Goal: Task Accomplishment & Management: Complete application form

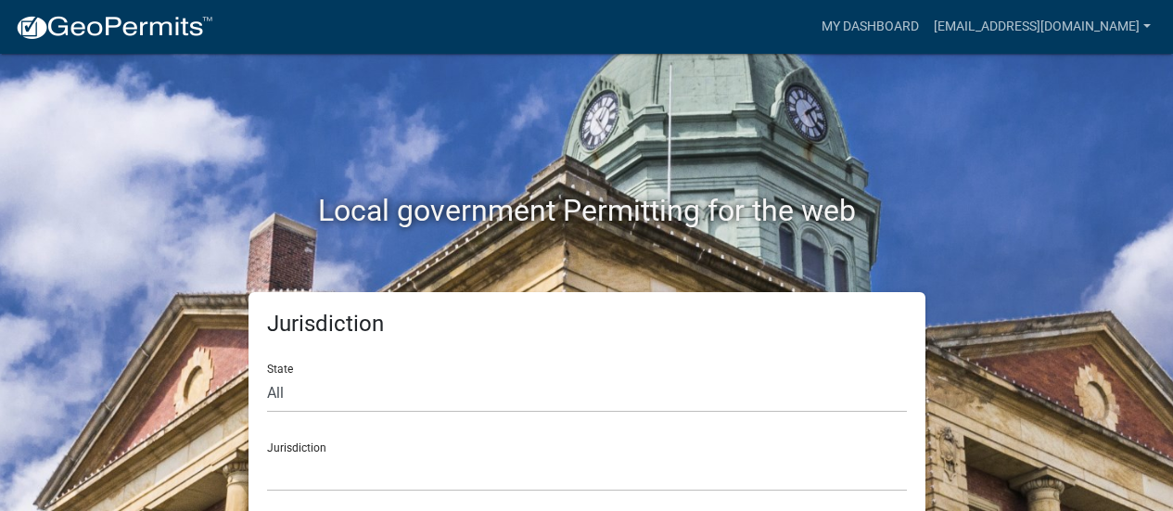
scroll to position [2, 0]
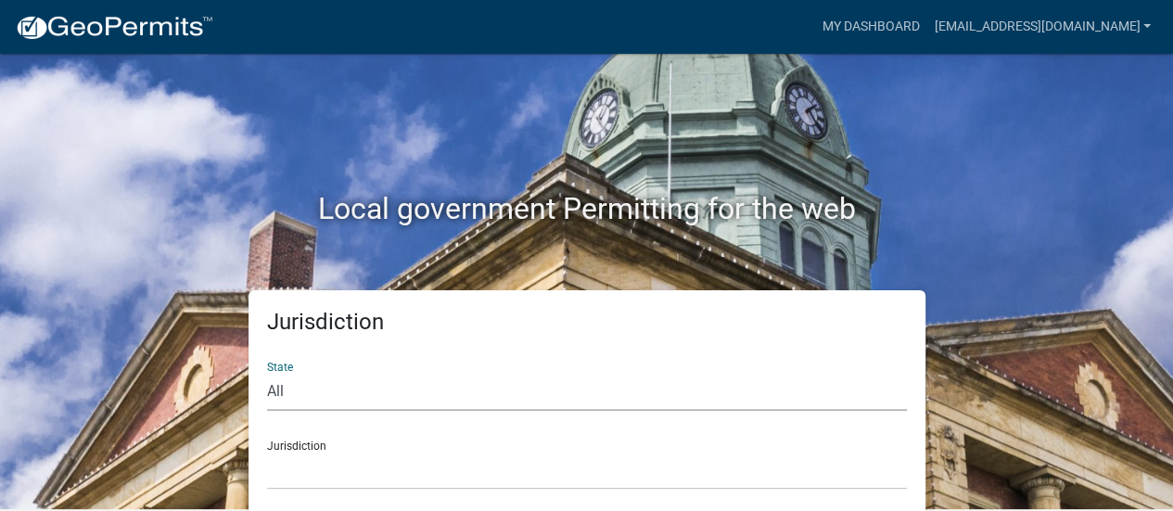
click at [364, 392] on select "All Colorado Georgia Indiana Iowa Kansas Minnesota Ohio South Carolina Wisconsin" at bounding box center [587, 392] width 640 height 38
select select "Georgia"
click at [267, 373] on select "All Colorado Georgia Indiana Iowa Kansas Minnesota Ohio South Carolina Wisconsin" at bounding box center [587, 392] width 640 height 38
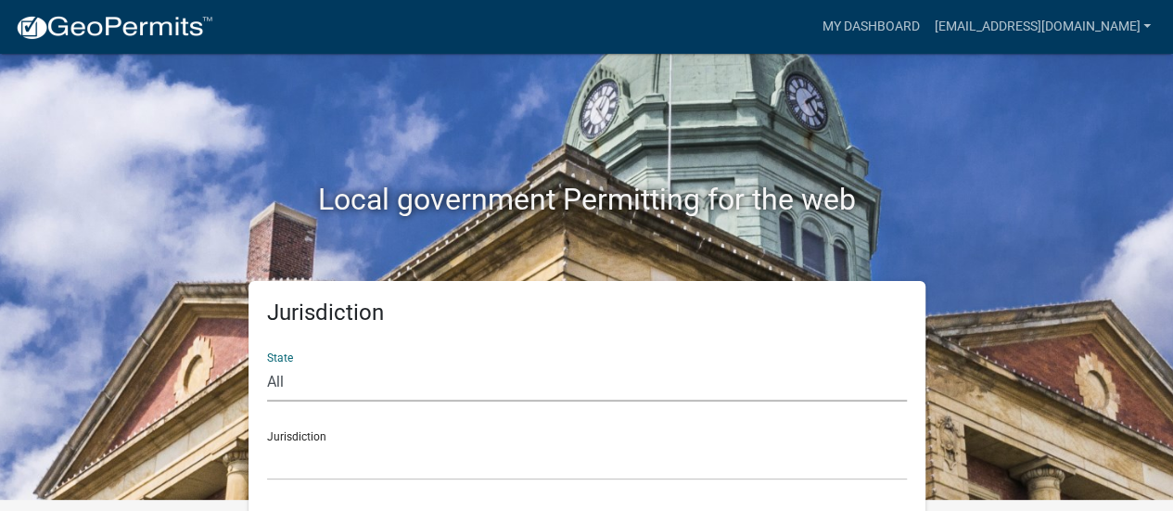
scroll to position [15, 0]
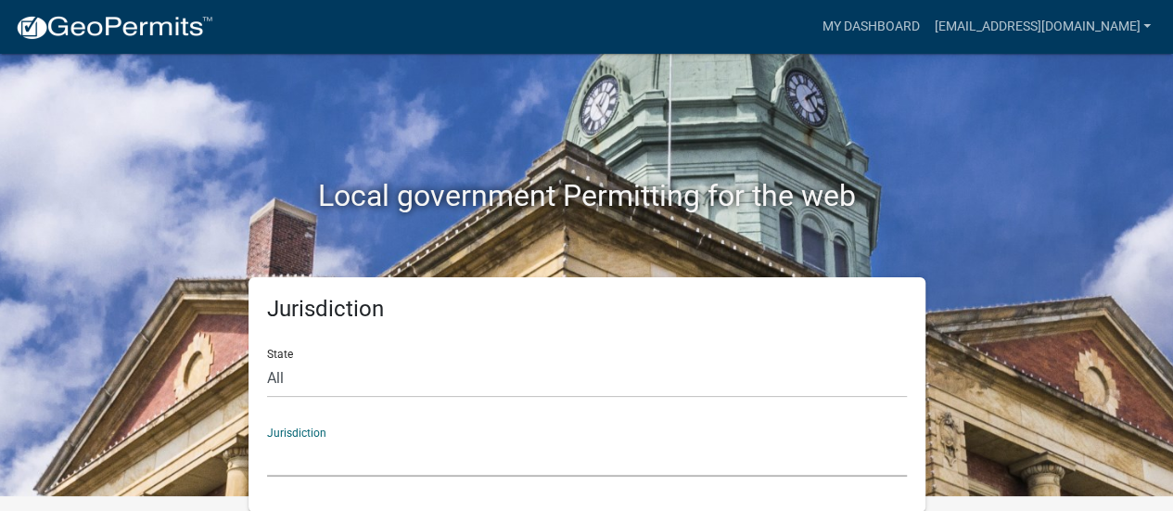
click at [332, 455] on select "Carroll County, Georgia Cook County, Georgia Crawford County, Georgia Gilmer Co…" at bounding box center [587, 458] width 640 height 38
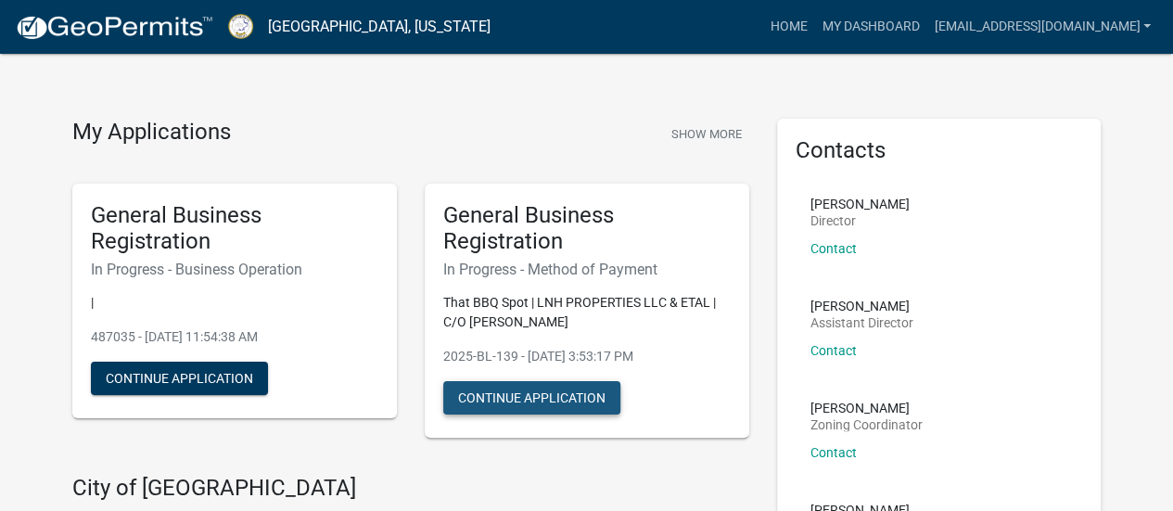
click at [549, 395] on button "Continue Application" at bounding box center [531, 397] width 177 height 33
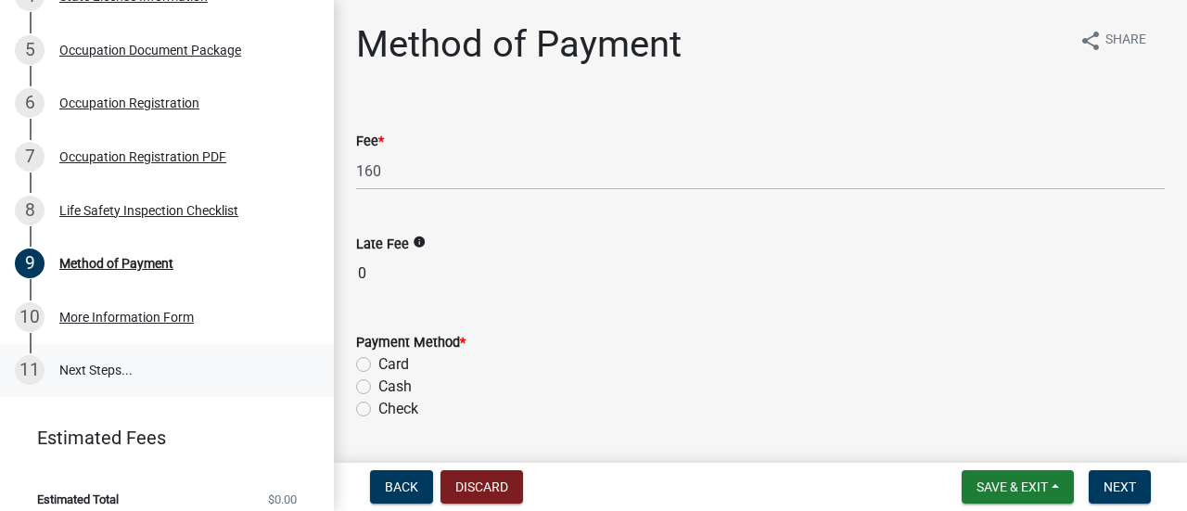
scroll to position [510, 0]
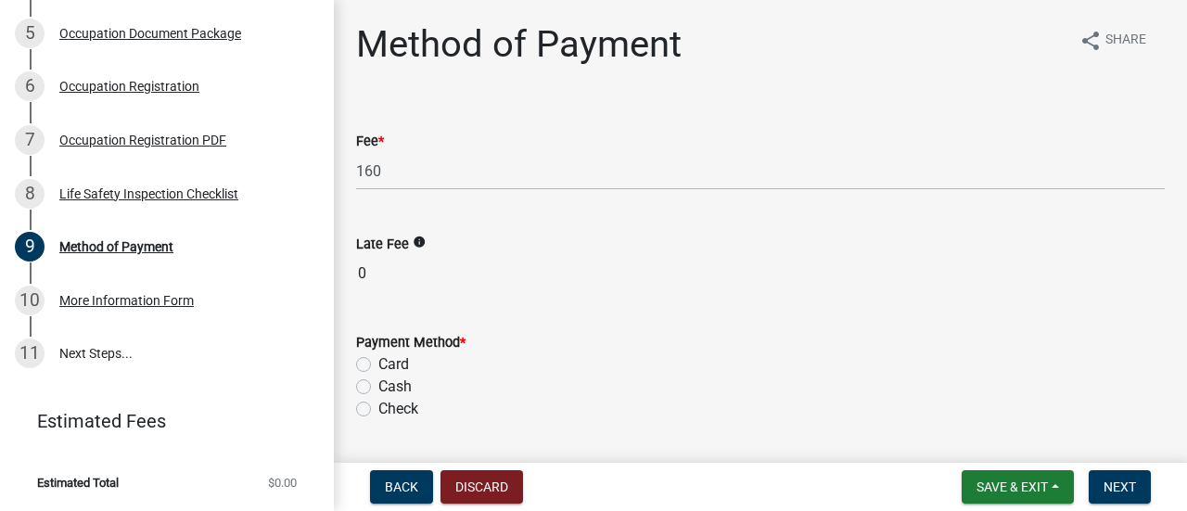
click at [378, 366] on label "Card" at bounding box center [393, 364] width 31 height 22
click at [378, 365] on input "Card" at bounding box center [384, 359] width 12 height 12
radio input "true"
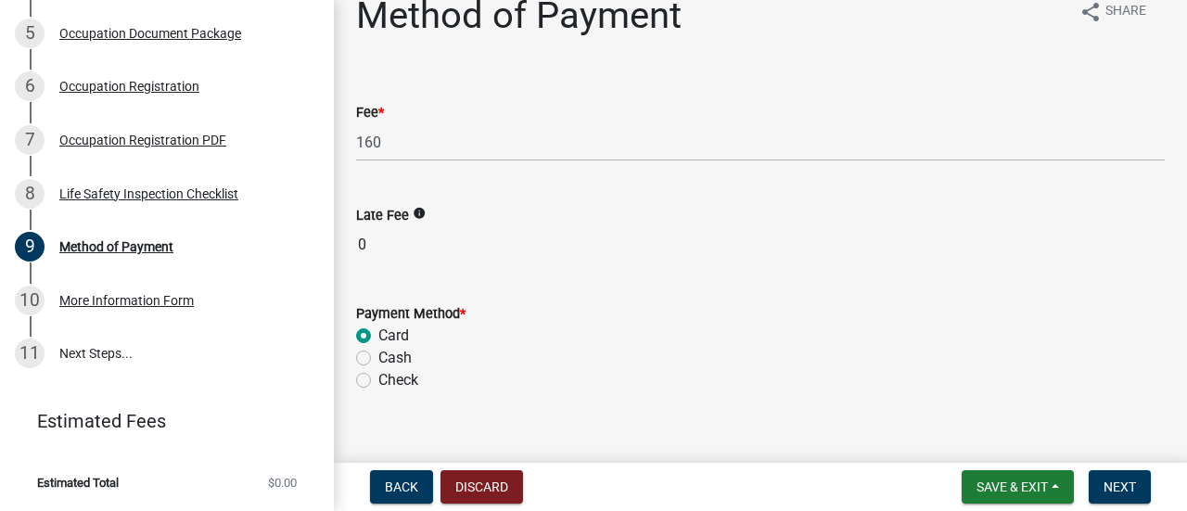
scroll to position [53, 0]
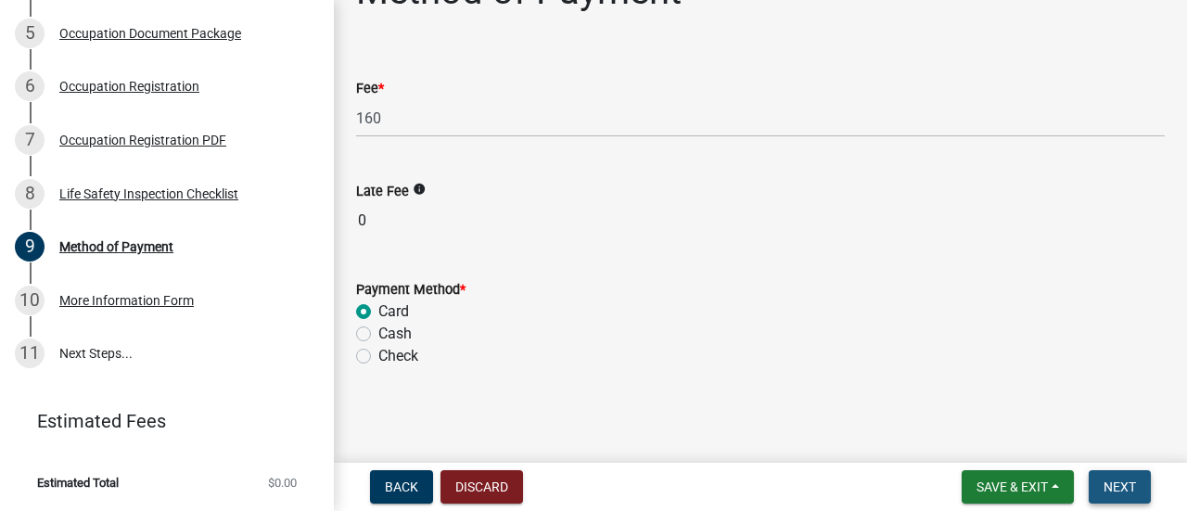
click at [1117, 476] on button "Next" at bounding box center [1120, 486] width 62 height 33
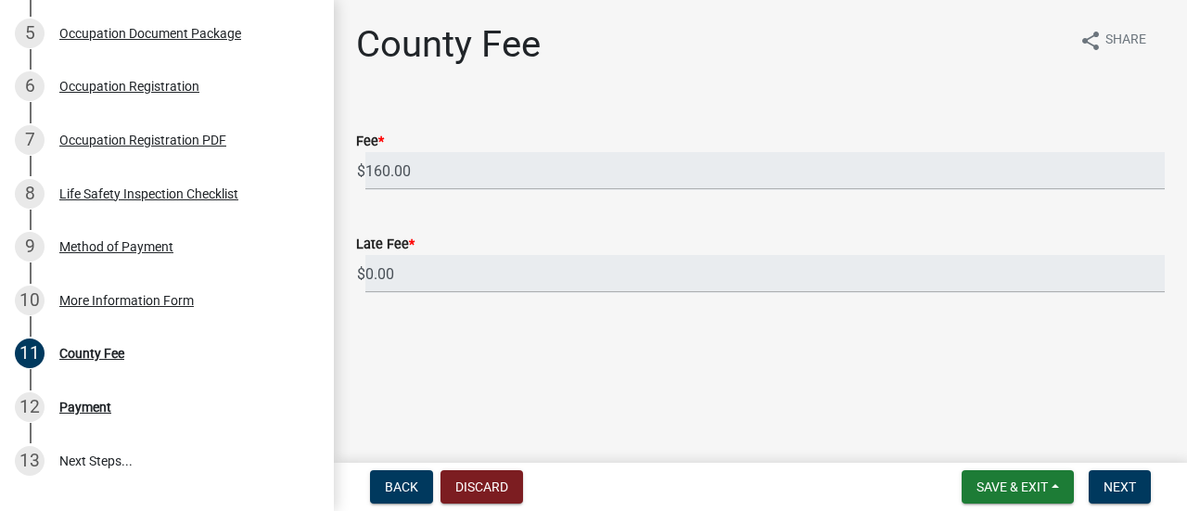
scroll to position [616, 0]
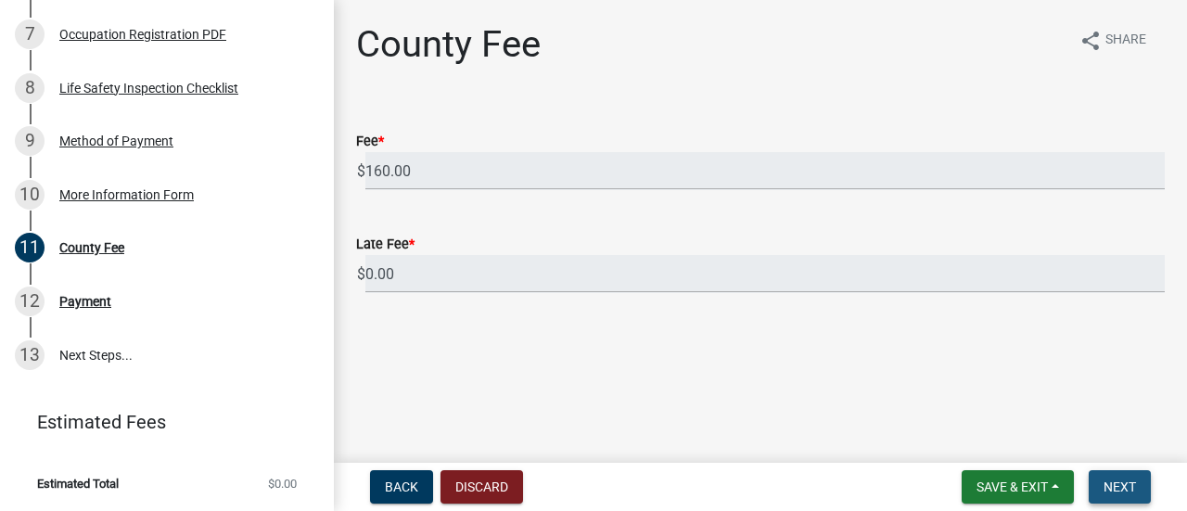
click at [1128, 481] on span "Next" at bounding box center [1120, 486] width 32 height 15
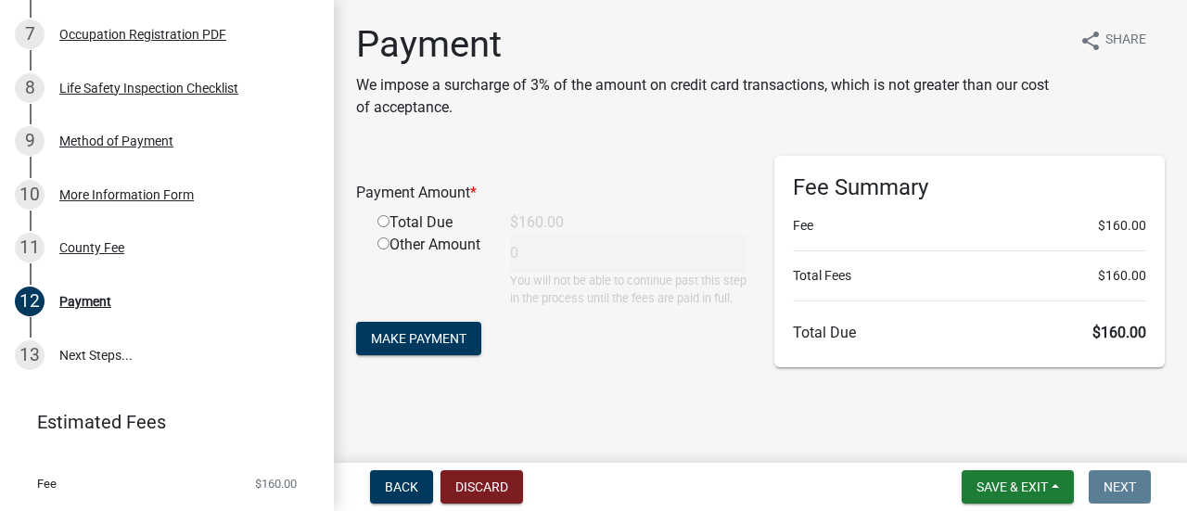
click at [383, 222] on input "radio" at bounding box center [383, 221] width 12 height 12
radio input "true"
type input "160"
click at [454, 346] on span "Make Payment" at bounding box center [419, 338] width 96 height 15
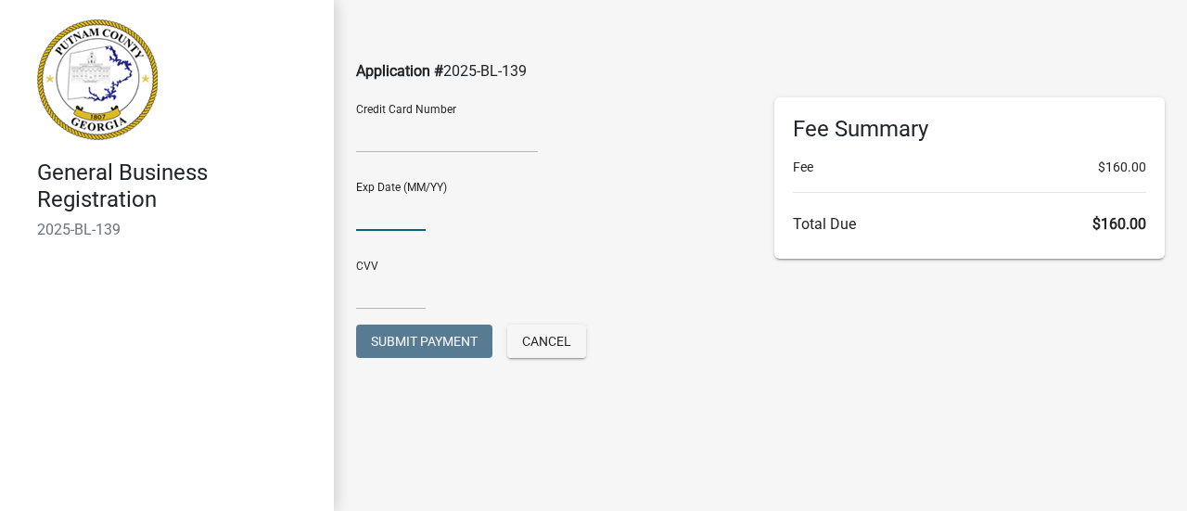
type input "05/30"
click at [359, 300] on input "text" at bounding box center [391, 291] width 70 height 38
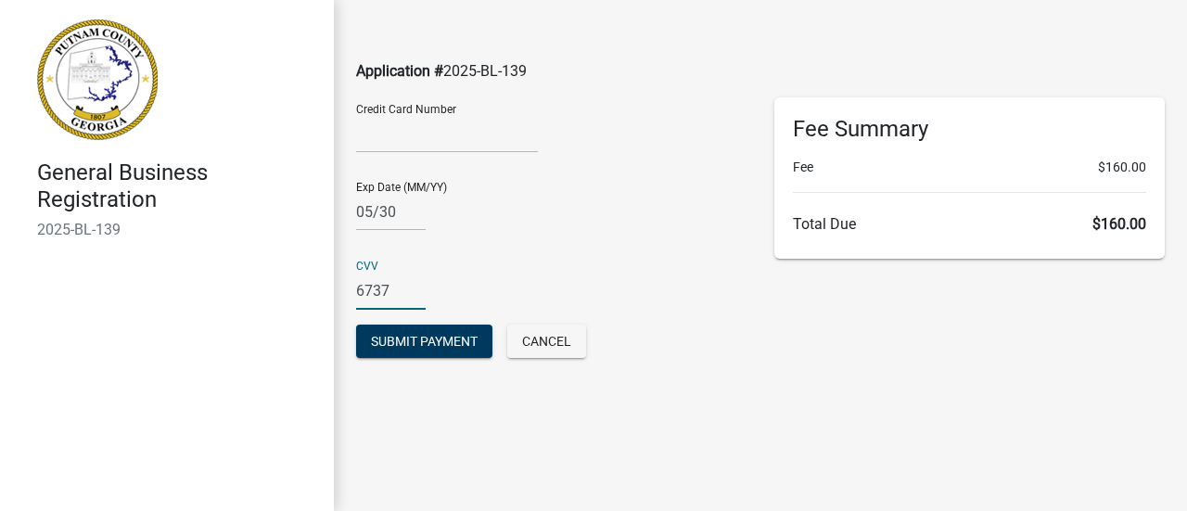
click at [395, 299] on input "6737" at bounding box center [391, 291] width 70 height 38
type input "6732"
click at [401, 400] on main "Application # 2025-BL-139 Credit Card Number Exp Date (MM/YY) [CREDIT_CARD_DATA…" at bounding box center [760, 227] width 853 height 455
click at [410, 339] on span "Submit Payment" at bounding box center [424, 341] width 107 height 15
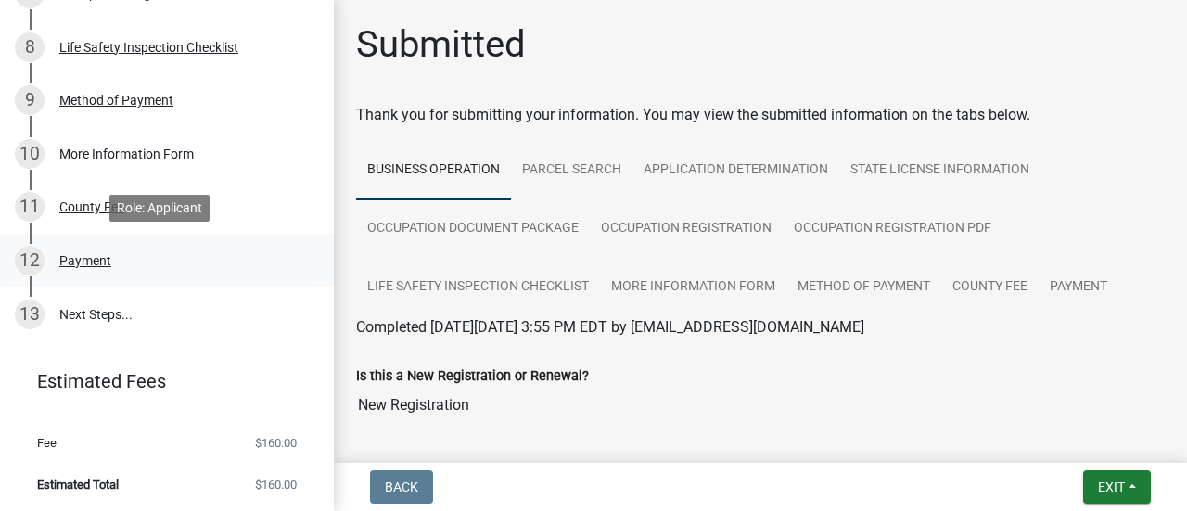
scroll to position [658, 0]
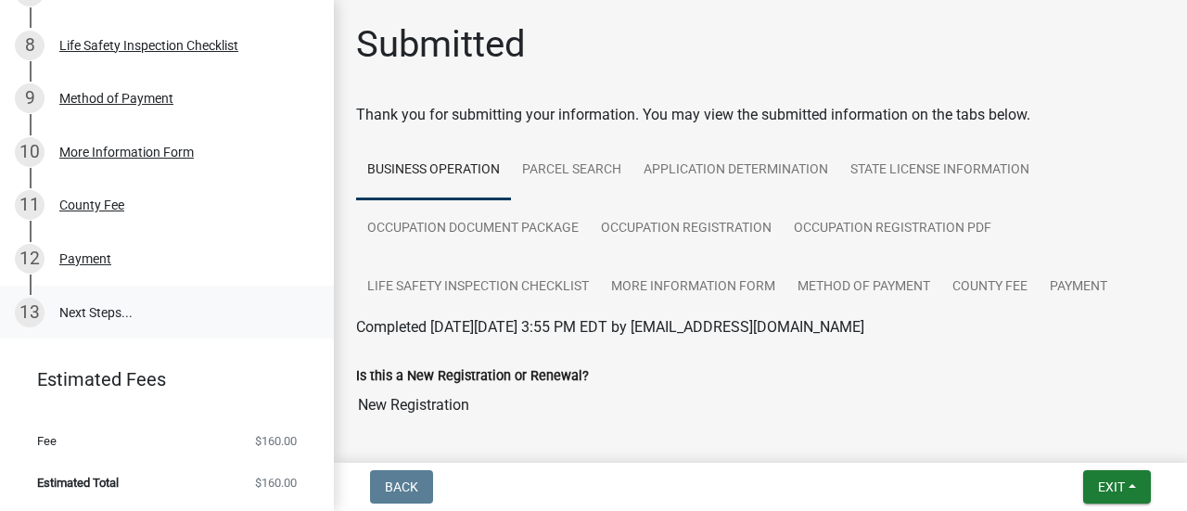
click at [99, 303] on link "13 Next Steps..." at bounding box center [167, 313] width 334 height 54
click at [106, 318] on link "13 Next Steps..." at bounding box center [167, 313] width 334 height 54
click at [555, 163] on link "Parcel search" at bounding box center [571, 170] width 121 height 59
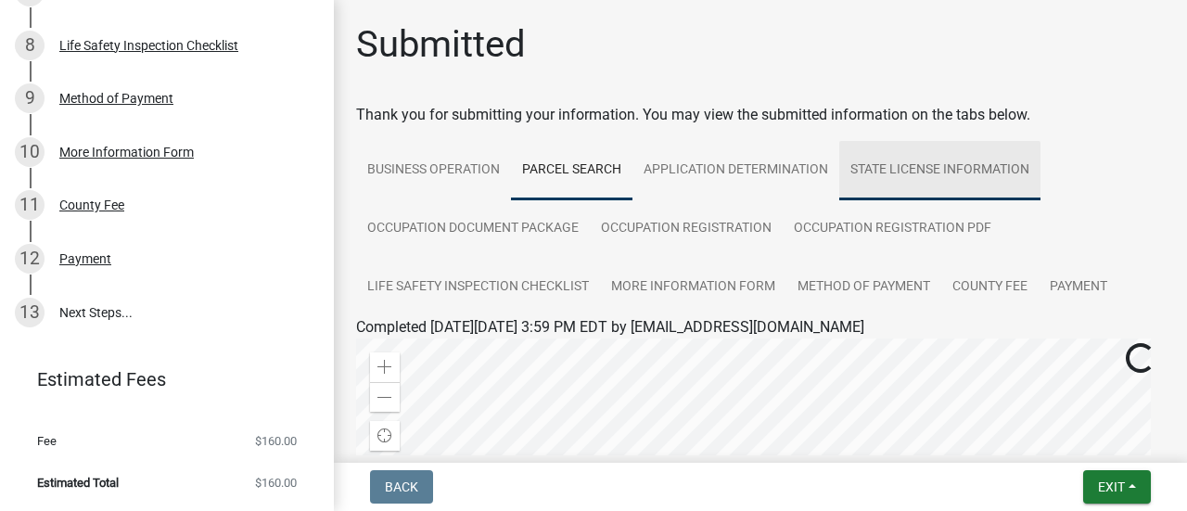
click at [885, 166] on link "State License Information" at bounding box center [939, 170] width 201 height 59
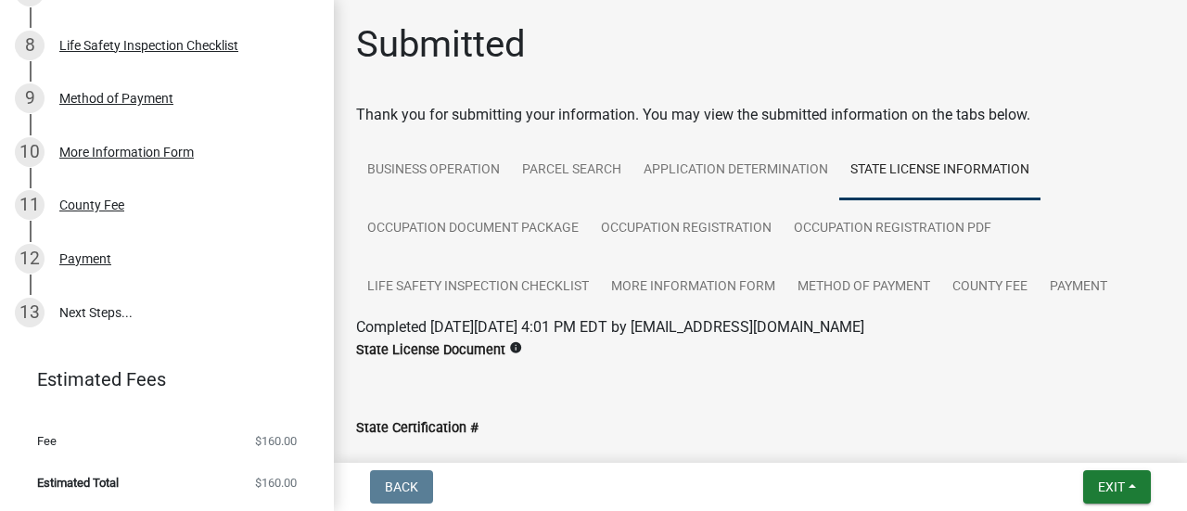
click at [513, 342] on icon "info" at bounding box center [515, 347] width 13 height 13
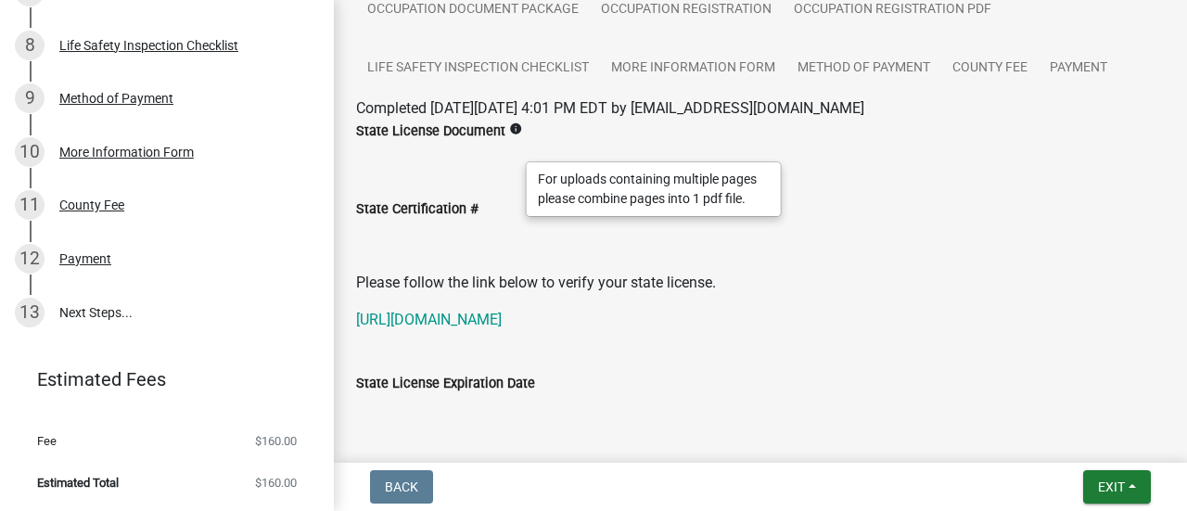
scroll to position [0, 0]
